Goal: Transaction & Acquisition: Book appointment/travel/reservation

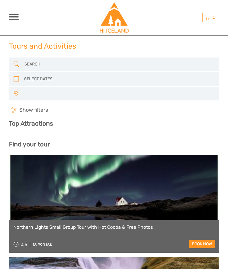
select select
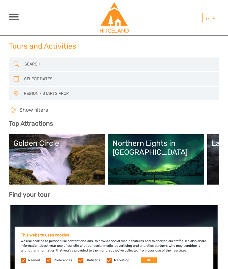
click at [148, 262] on button "OK" at bounding box center [149, 261] width 16 height 6
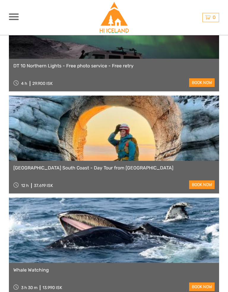
scroll to position [620, 0]
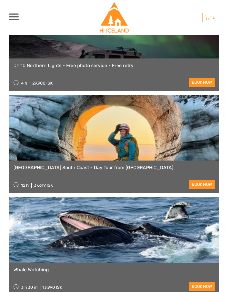
click at [131, 165] on link "[GEOGRAPHIC_DATA] South Coast - Day Tour from [GEOGRAPHIC_DATA]" at bounding box center [113, 168] width 201 height 6
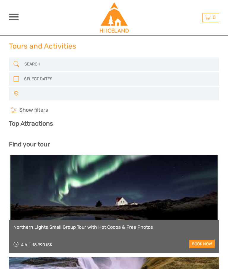
select select
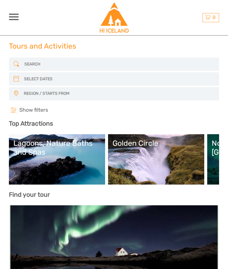
click at [18, 79] on icon at bounding box center [16, 78] width 6 height 9
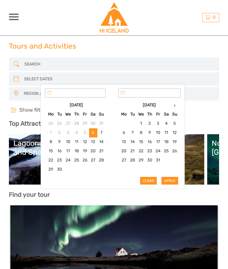
type input "[DATE]"
click at [174, 180] on div "Apply Clear" at bounding box center [113, 137] width 136 height 96
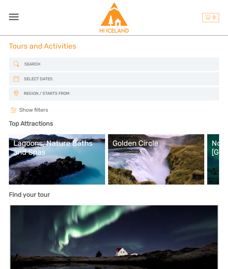
click at [208, 112] on h4 "Show filters Hide filters" at bounding box center [114, 110] width 210 height 7
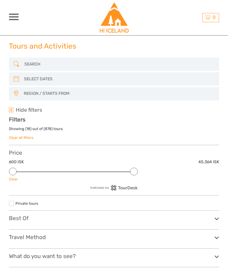
click at [15, 19] on div at bounding box center [14, 17] width 10 height 7
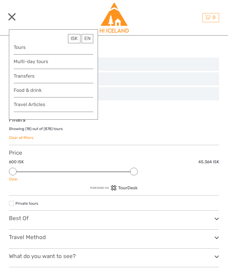
click at [75, 39] on span "ISK" at bounding box center [74, 39] width 7 height 6
click at [66, 69] on link "$" at bounding box center [70, 74] width 20 height 10
click at [66, 72] on link "$" at bounding box center [70, 74] width 20 height 10
click at [171, 120] on h3 "Filters" at bounding box center [114, 120] width 210 height 7
click at [183, 118] on h3 "Filters" at bounding box center [114, 120] width 210 height 7
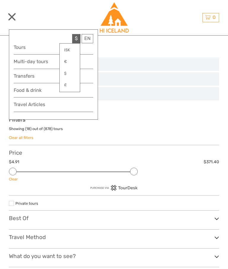
click at [173, 126] on div "Showing ( 18 ) out of ( 878 ) tours" at bounding box center [114, 130] width 210 height 9
click at [133, 49] on div "Tours and Activities Tours and Activities" at bounding box center [114, 48] width 210 height 18
click at [90, 62] on link "Multi-day tours" at bounding box center [53, 62] width 79 height 8
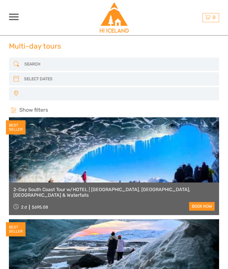
select select
click at [12, 18] on div at bounding box center [14, 17] width 10 height 7
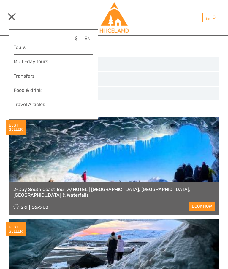
click at [25, 48] on link "Tours" at bounding box center [53, 47] width 79 height 8
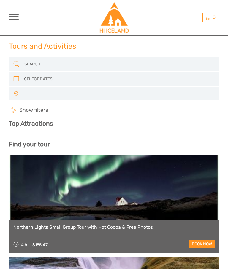
select select
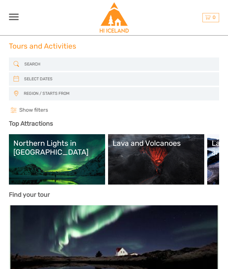
click at [46, 80] on input "search" at bounding box center [114, 79] width 184 height 10
type input "06/09/2025"
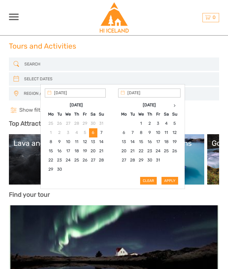
type input "07/09/2025"
click at [174, 181] on div "Apply Clear" at bounding box center [113, 137] width 136 height 96
click at [191, 43] on div "Tours and Activities Tours and Activities" at bounding box center [114, 48] width 210 height 18
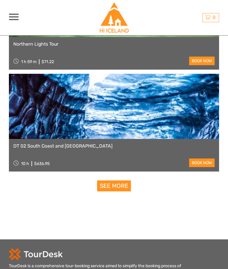
scroll to position [1859, 0]
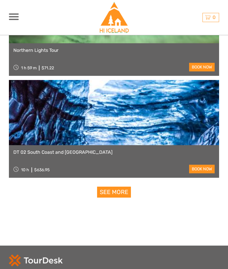
click at [14, 17] on span at bounding box center [14, 16] width 10 height 1
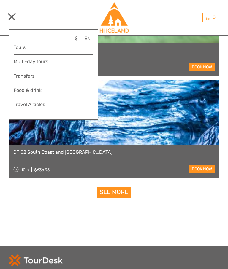
click at [177, 20] on div "Best price guarantee $ ISK € $ £ EN English Español Deutsch 0 Items Total 0 ISK…" at bounding box center [192, 18] width 52 height 34
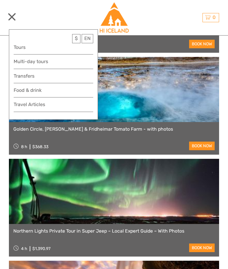
scroll to position [1372, 0]
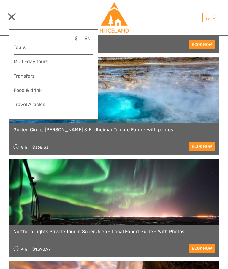
click at [21, 47] on link "Tours" at bounding box center [53, 47] width 79 height 8
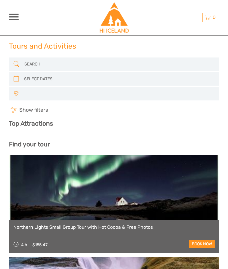
select select
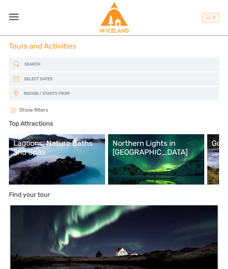
click at [15, 79] on icon at bounding box center [16, 78] width 6 height 9
type input "[DATE]"
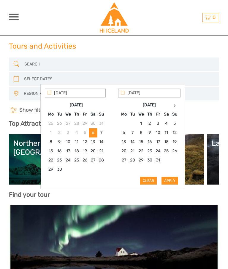
type input "[DATE]"
click at [175, 181] on div "Apply Clear" at bounding box center [113, 137] width 136 height 96
click at [217, 111] on h4 "Show filters Hide filters" at bounding box center [114, 110] width 210 height 7
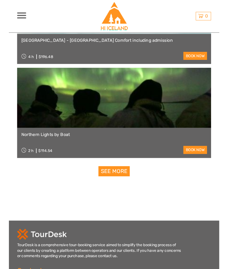
scroll to position [2012, 0]
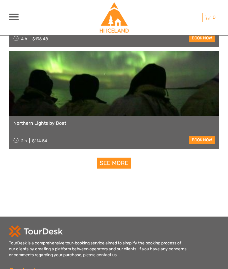
click at [123, 160] on link "See more" at bounding box center [114, 163] width 34 height 11
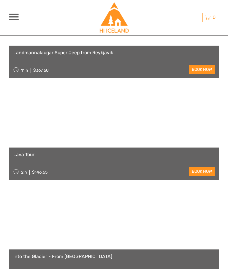
scroll to position [2796, 0]
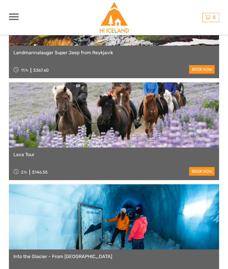
click at [26, 152] on link "Lava Tour" at bounding box center [113, 155] width 201 height 6
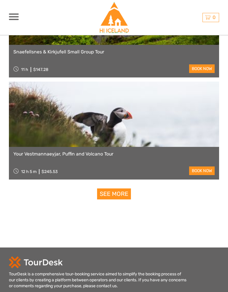
scroll to position [3819, 0]
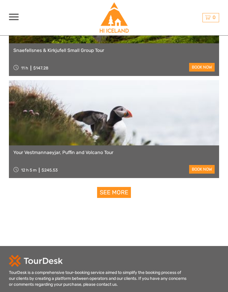
click at [203, 167] on link "book now" at bounding box center [202, 169] width 26 height 9
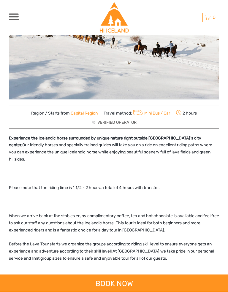
scroll to position [122, 0]
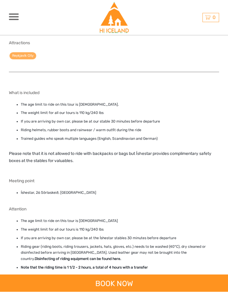
click at [128, 269] on div "BOOK NOW" at bounding box center [114, 283] width 228 height 17
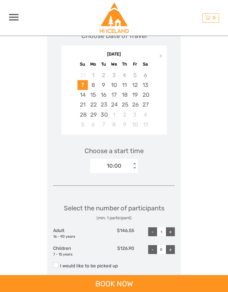
scroll to position [810, 0]
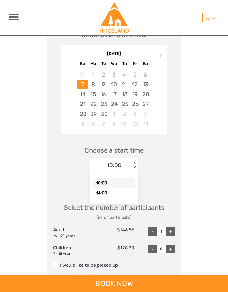
click at [122, 178] on div "10:00" at bounding box center [114, 183] width 42 height 10
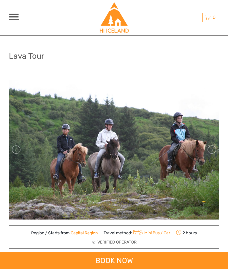
scroll to position [0, 0]
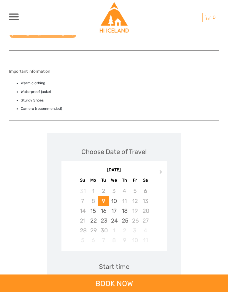
scroll to position [403, 0]
